Goal: Information Seeking & Learning: Understand process/instructions

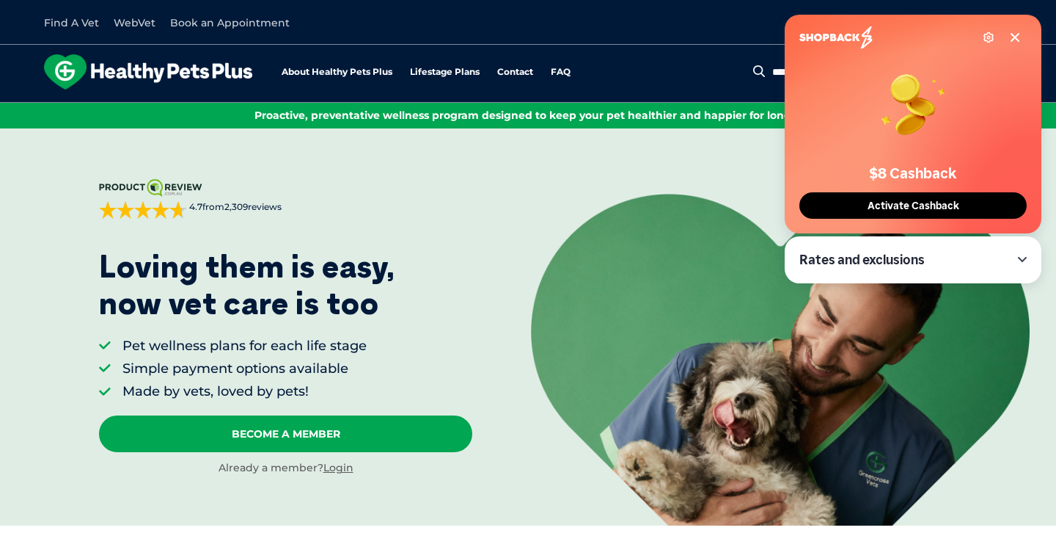
click at [1020, 35] on icon at bounding box center [1015, 38] width 12 height 12
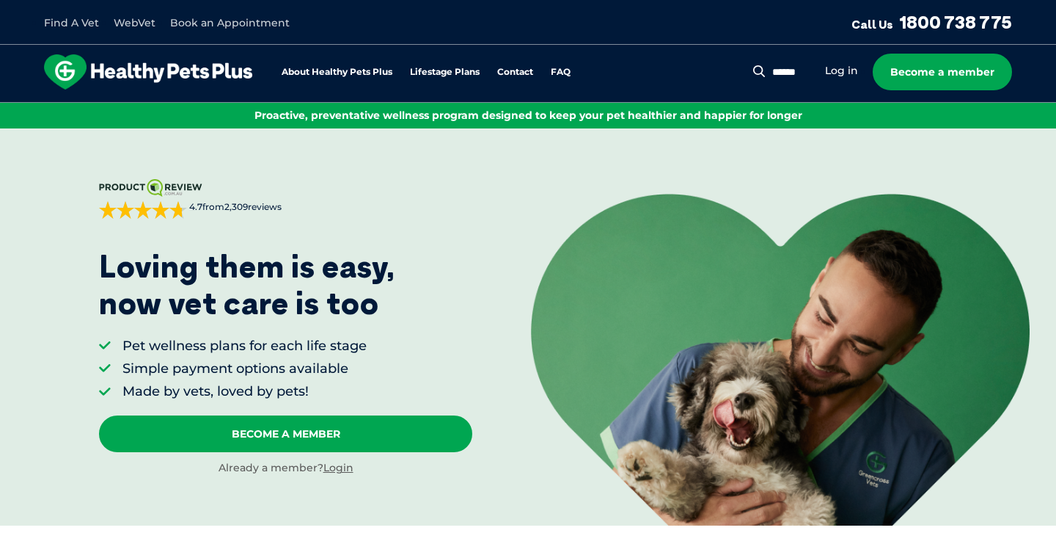
click at [146, 28] on link "WebVet" at bounding box center [135, 22] width 42 height 13
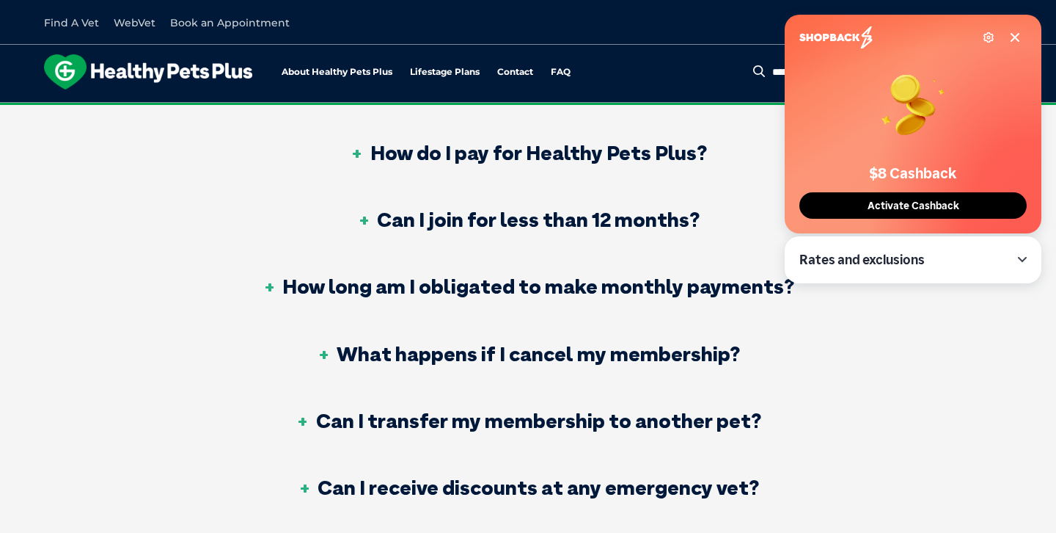
scroll to position [916, 0]
click at [496, 359] on h3 "What happens if I cancel my membership?" at bounding box center [528, 353] width 424 height 21
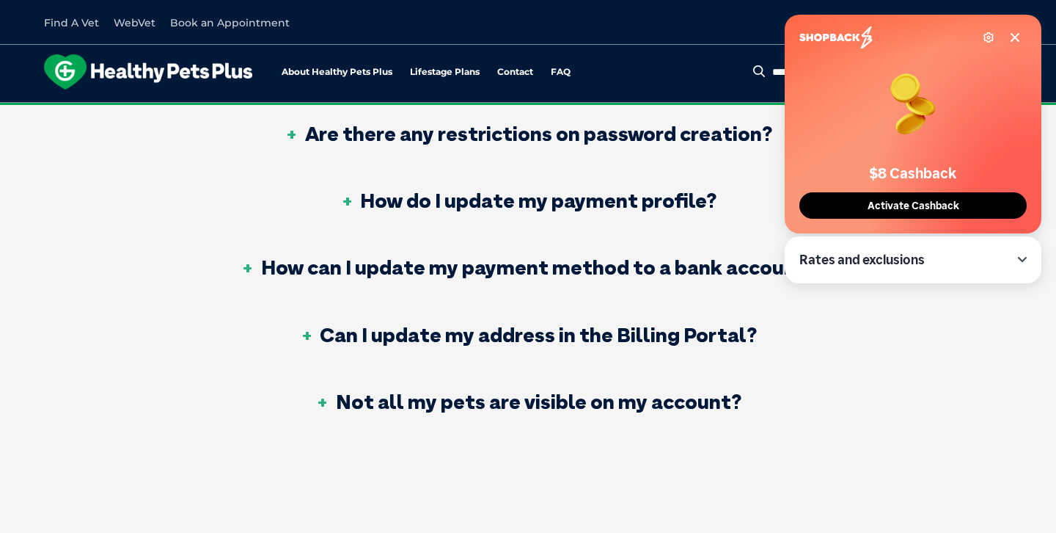
scroll to position [1810, 0]
